Goal: Task Accomplishment & Management: Manage account settings

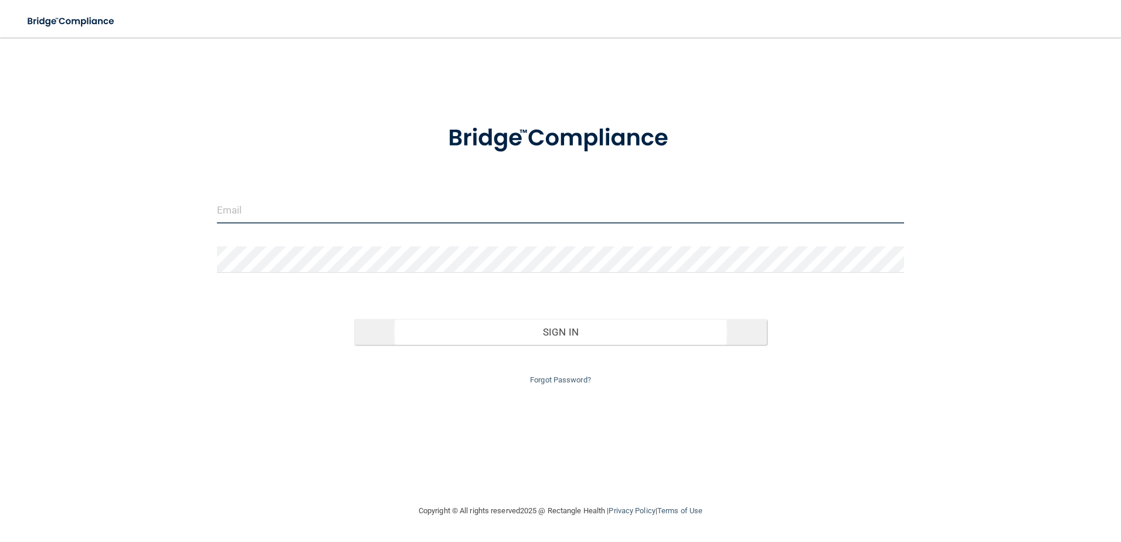
type input "[EMAIL_ADDRESS][DOMAIN_NAME]"
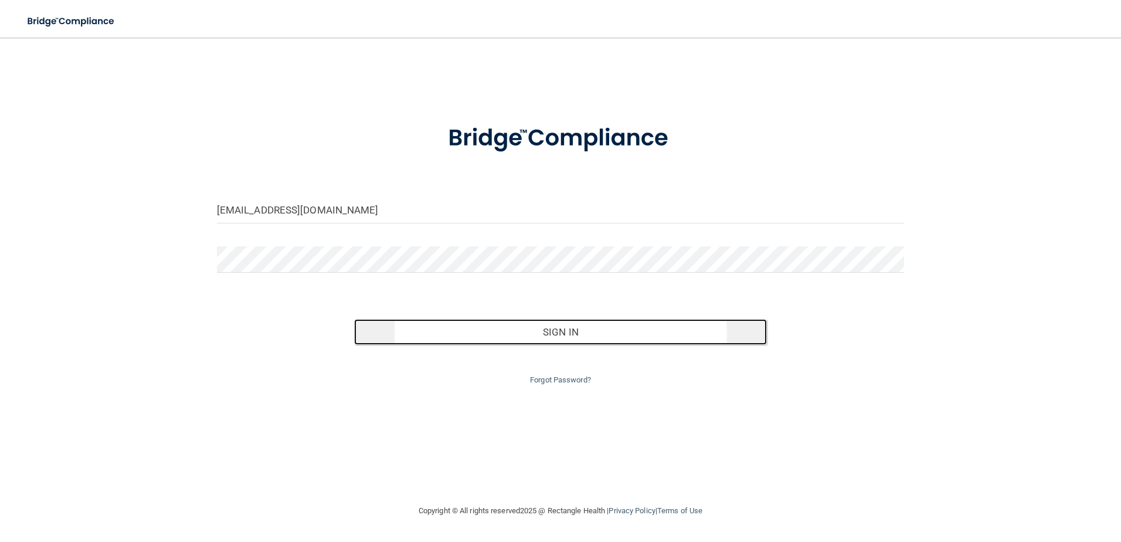
click at [549, 326] on button "Sign In" at bounding box center [560, 332] width 413 height 26
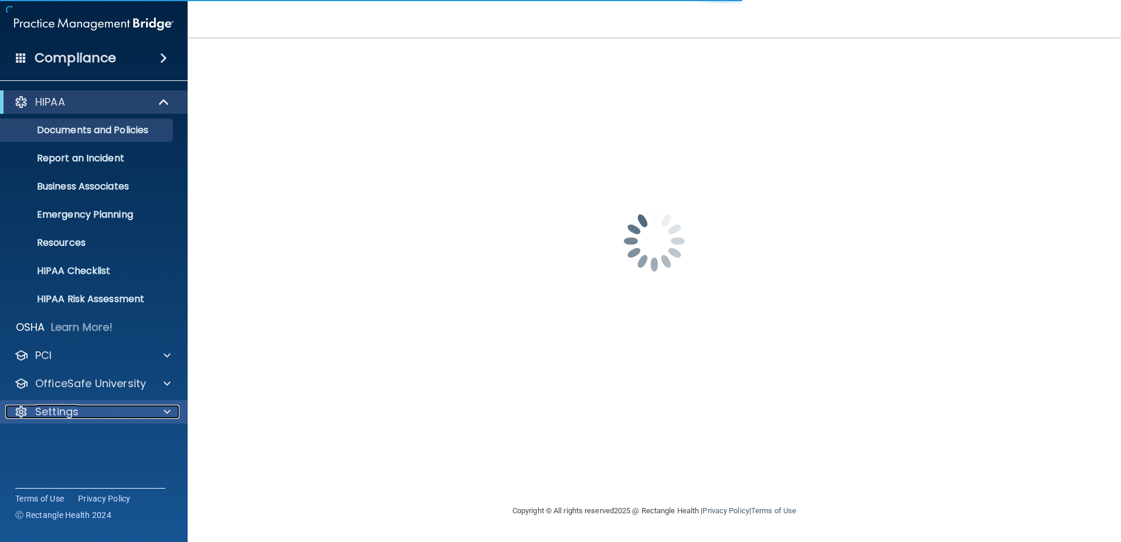
click at [156, 411] on div at bounding box center [165, 412] width 29 height 14
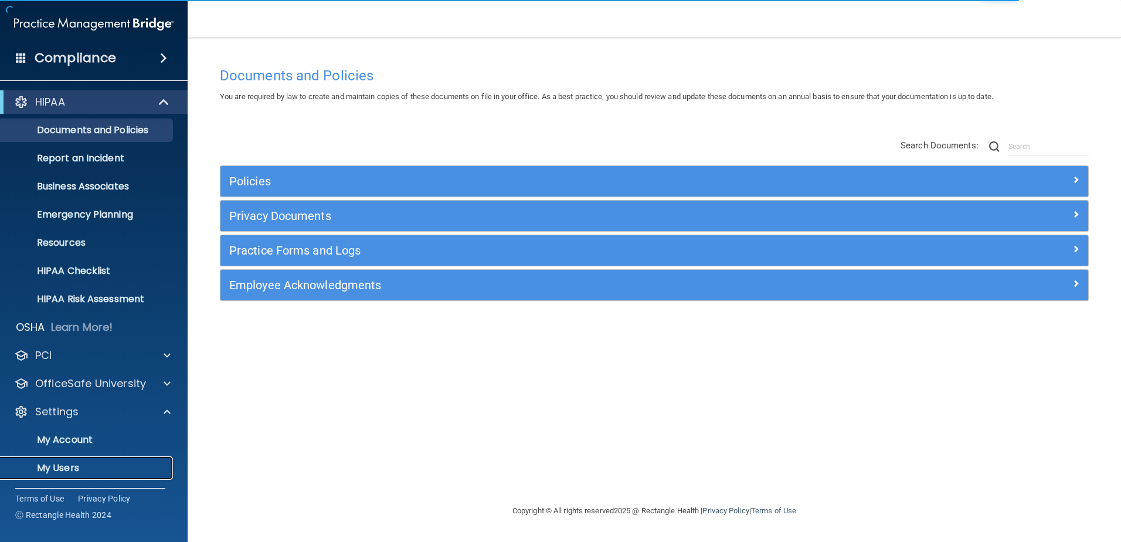
click at [65, 473] on p "My Users" at bounding box center [88, 468] width 160 height 12
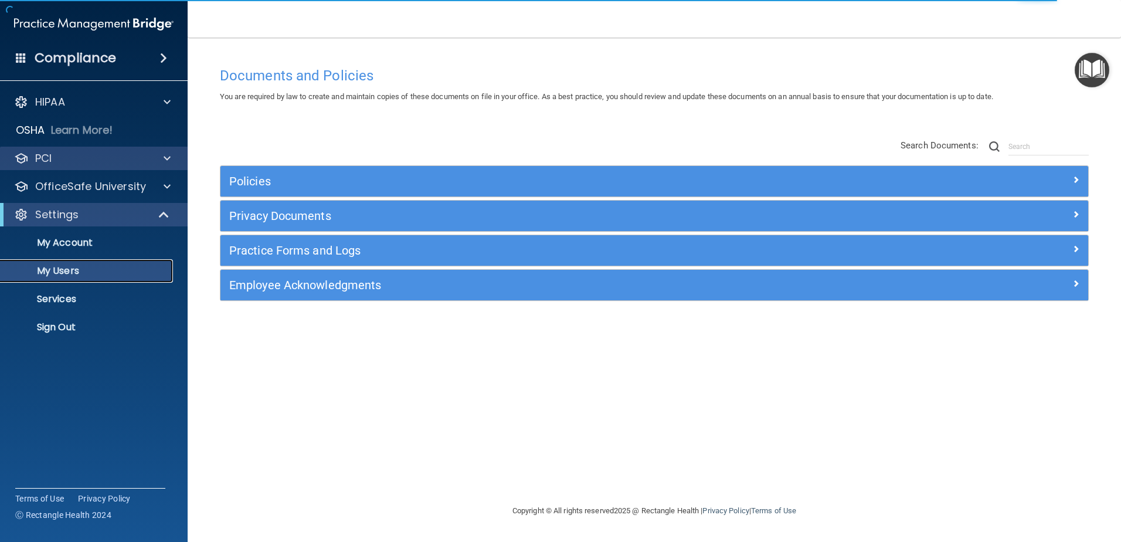
select select "20"
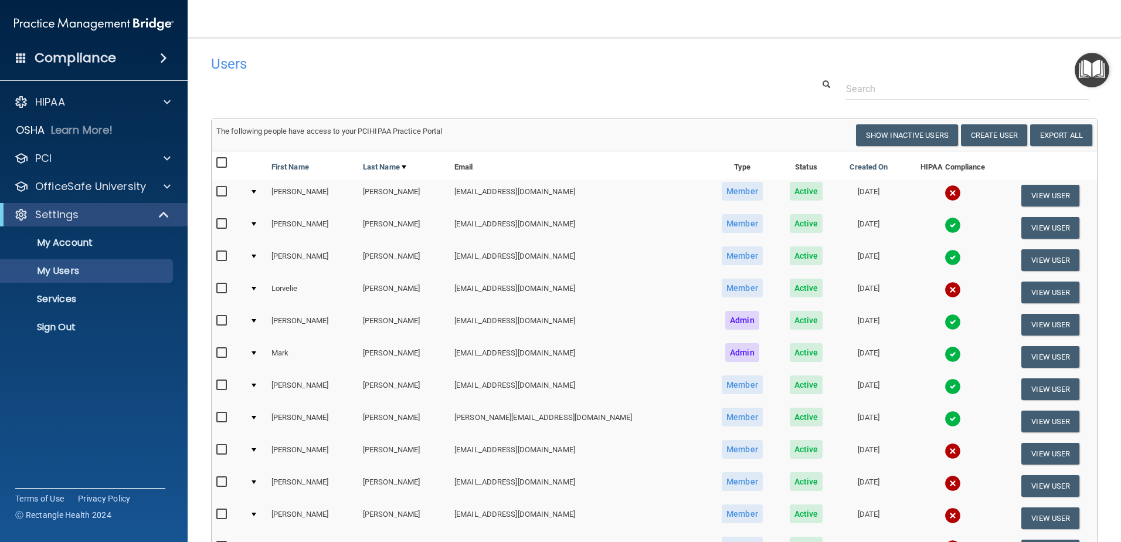
click at [223, 190] on input "checkbox" at bounding box center [222, 191] width 13 height 9
checkbox input "true"
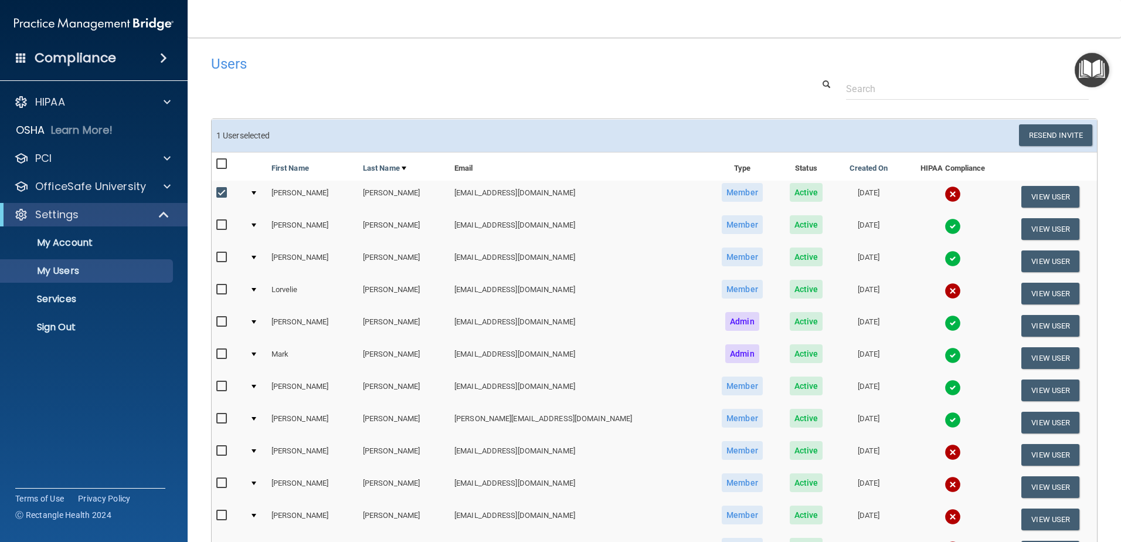
click at [222, 289] on input "checkbox" at bounding box center [222, 289] width 13 height 9
checkbox input "true"
click at [218, 452] on input "checkbox" at bounding box center [222, 450] width 13 height 9
checkbox input "true"
click at [222, 481] on input "checkbox" at bounding box center [222, 483] width 13 height 9
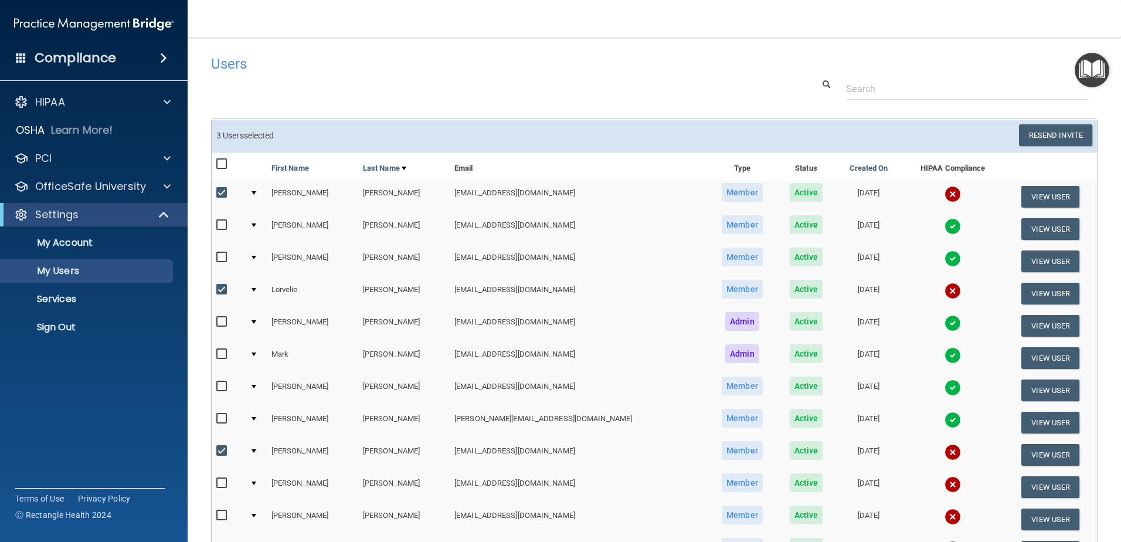
checkbox input "true"
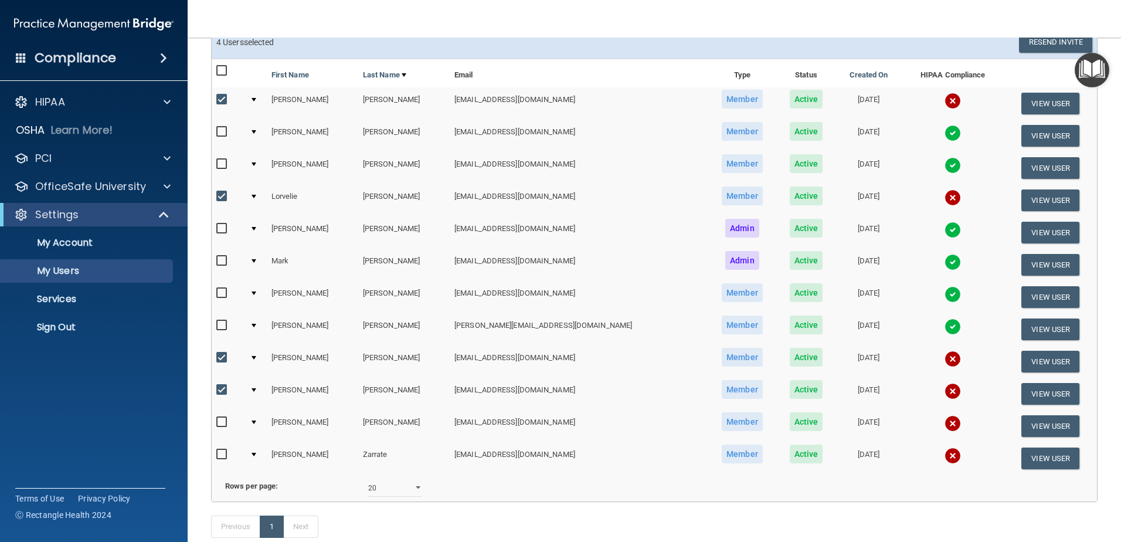
scroll to position [172, 0]
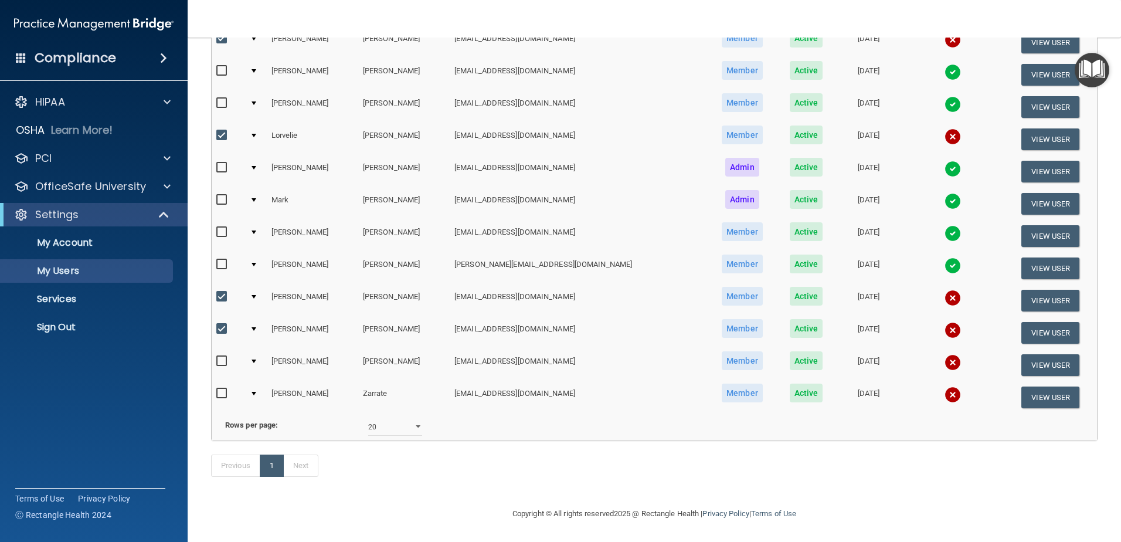
click at [217, 389] on input "checkbox" at bounding box center [222, 393] width 13 height 9
checkbox input "true"
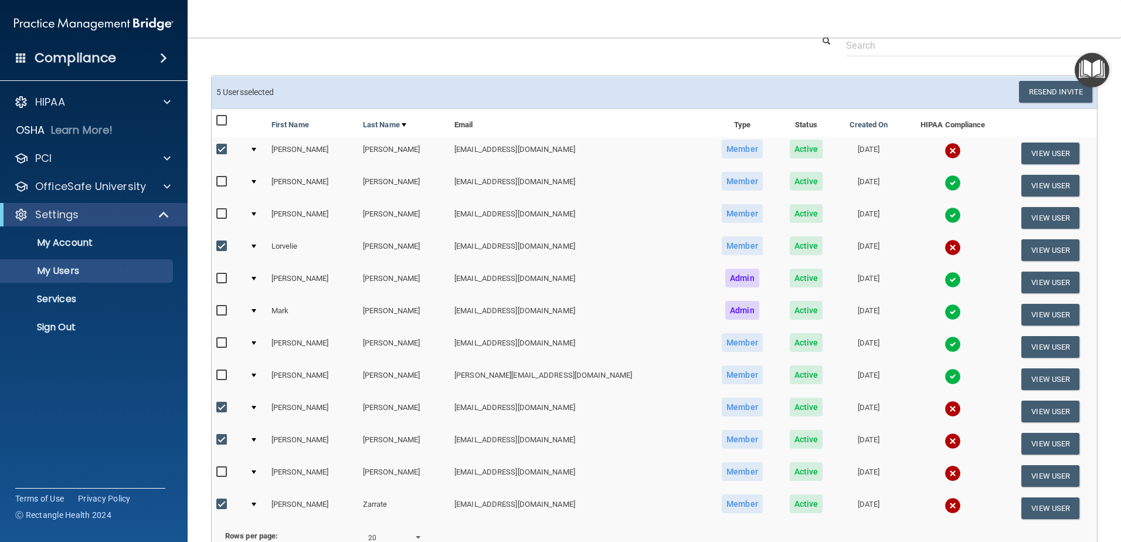
scroll to position [0, 0]
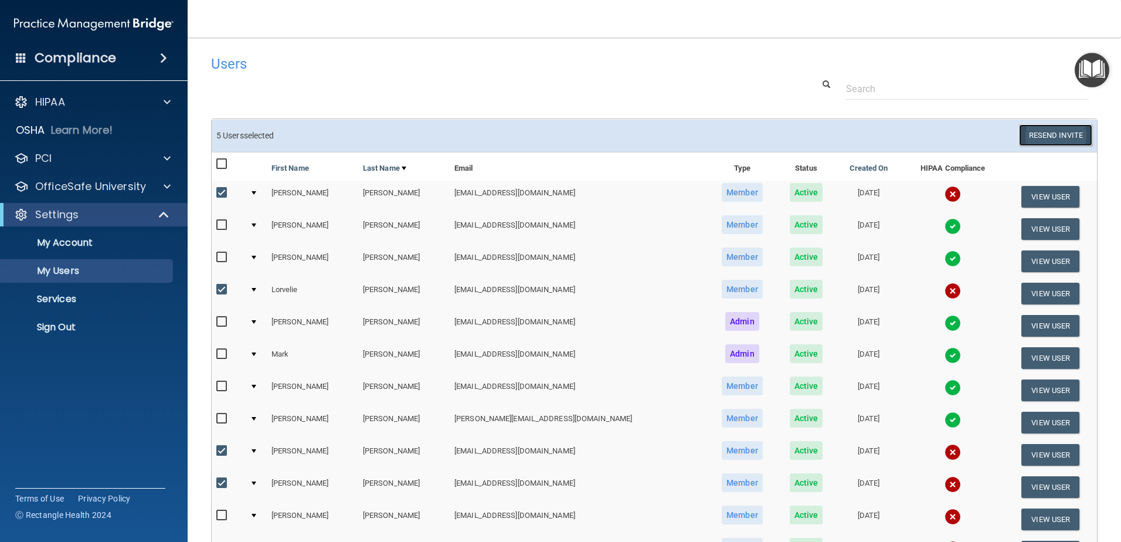
click at [1053, 136] on button "Resend Invite" at bounding box center [1055, 135] width 73 height 22
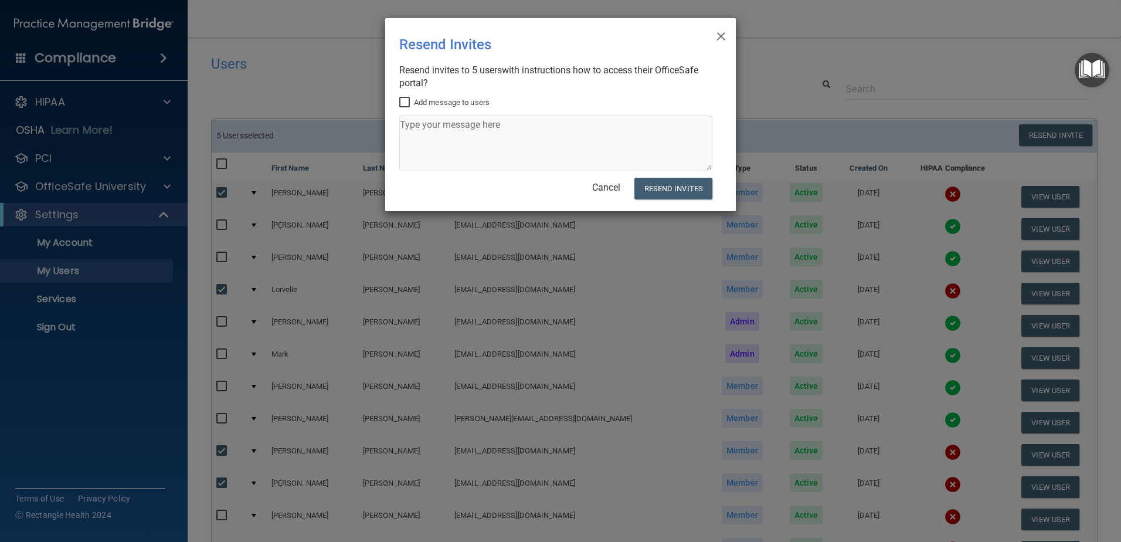
click at [408, 99] on input "Add message to users" at bounding box center [405, 102] width 13 height 9
checkbox input "true"
click at [433, 131] on textarea at bounding box center [555, 143] width 313 height 55
click at [544, 129] on textarea "Final notice: Please complete your HIPAA" at bounding box center [555, 143] width 313 height 55
click at [671, 129] on textarea "Final notice: Please complete your mandatory annual HIPAA" at bounding box center [555, 143] width 313 height 55
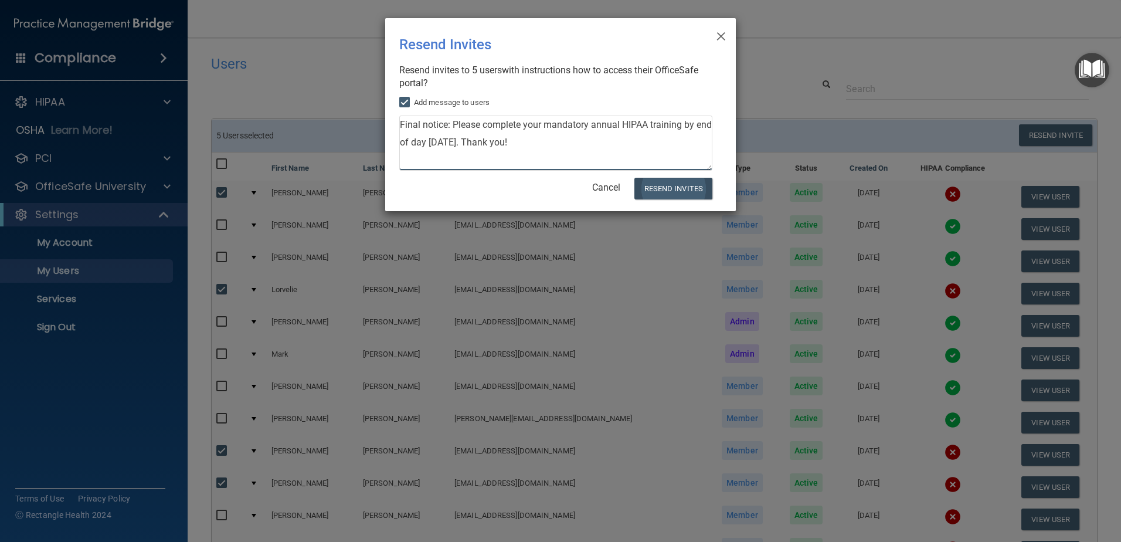
type textarea "Final notice: Please complete your mandatory annual HIPAA training by end of da…"
click at [650, 192] on button "Resend Invites" at bounding box center [674, 189] width 78 height 22
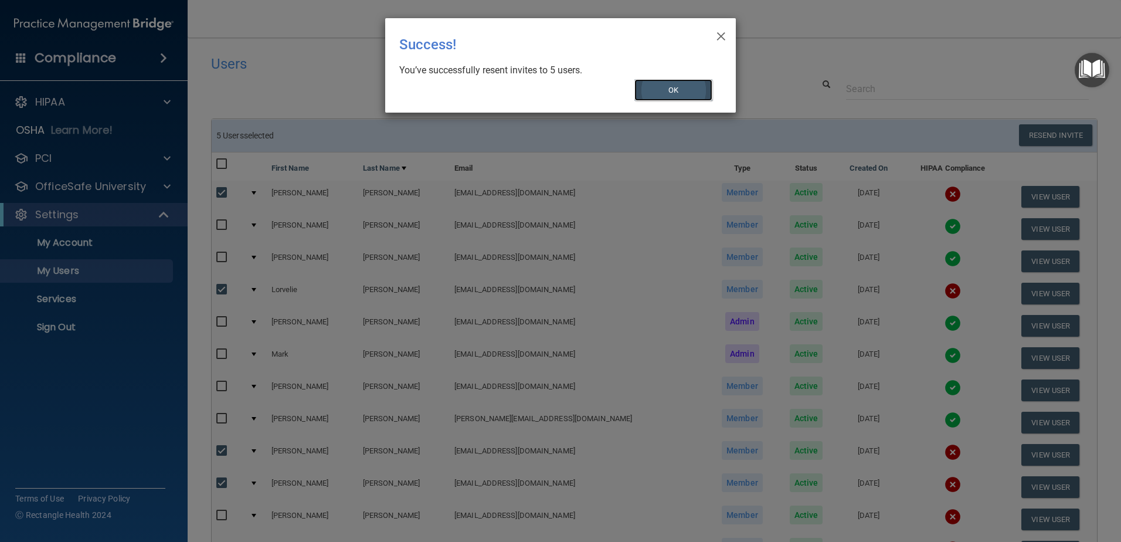
click at [670, 91] on button "OK" at bounding box center [674, 90] width 79 height 22
